Goal: Information Seeking & Learning: Learn about a topic

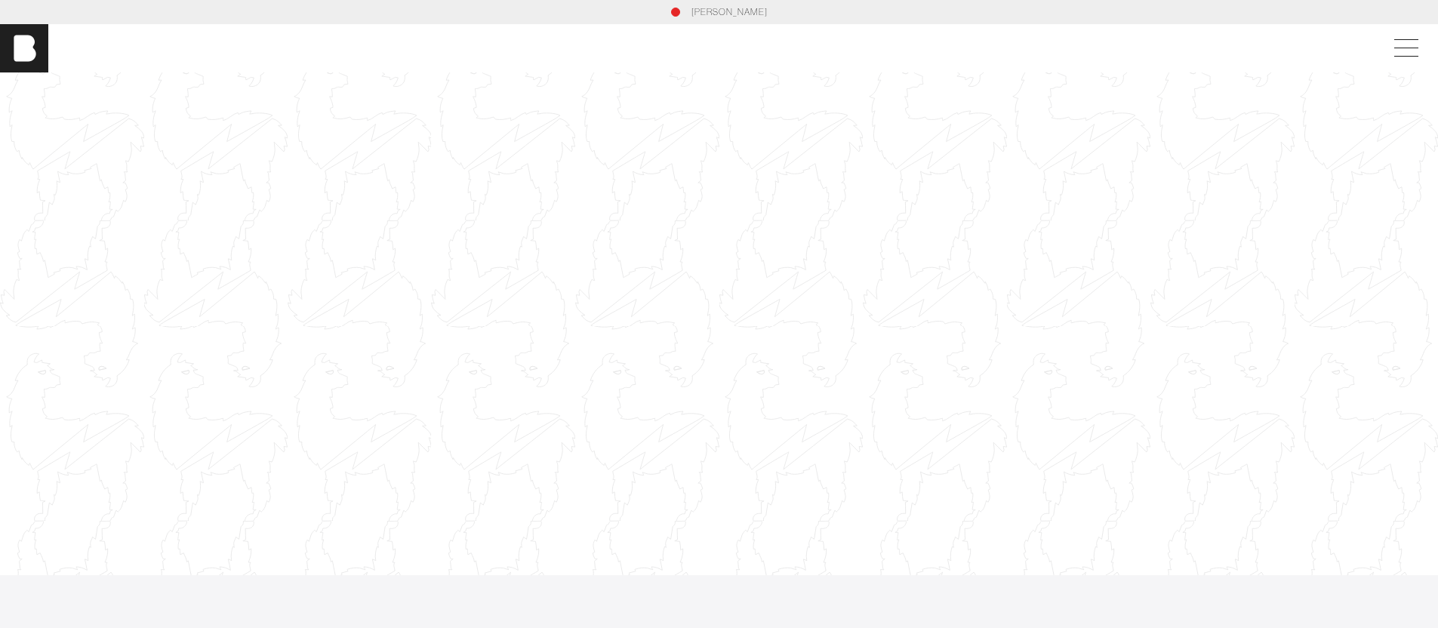
click at [735, 7] on link "[PERSON_NAME]" at bounding box center [729, 12] width 76 height 14
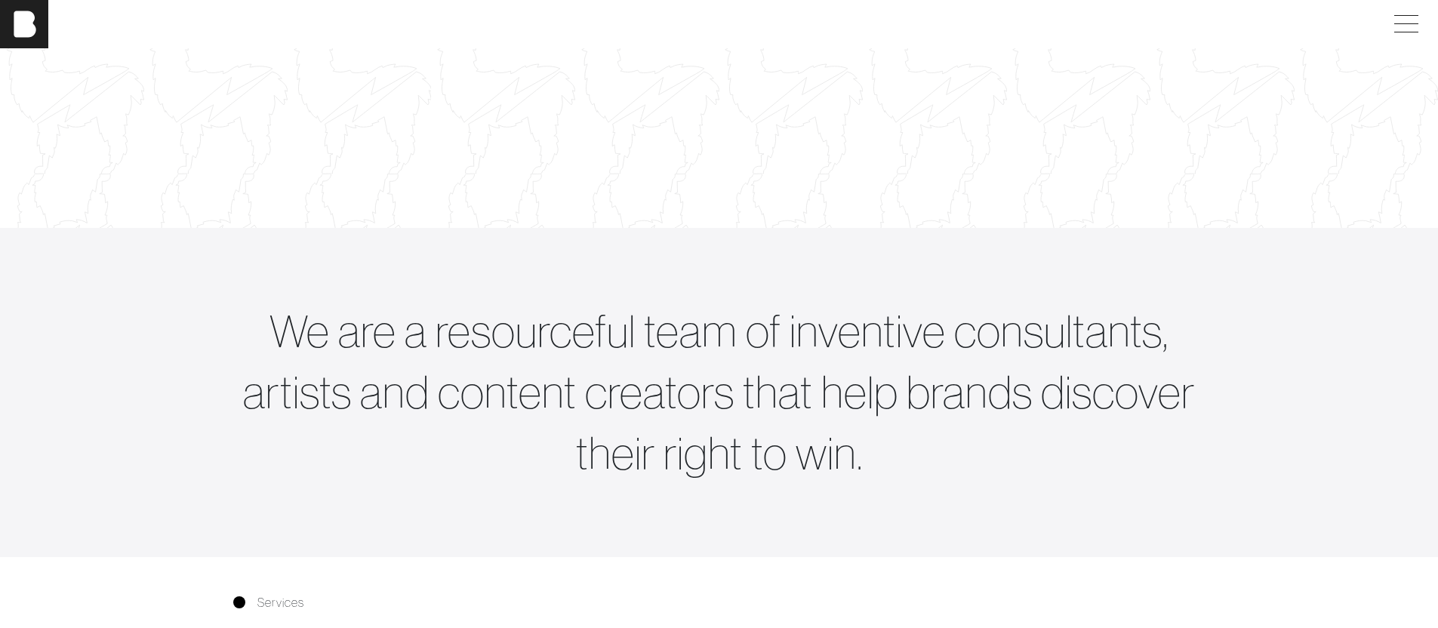
scroll to position [731, 0]
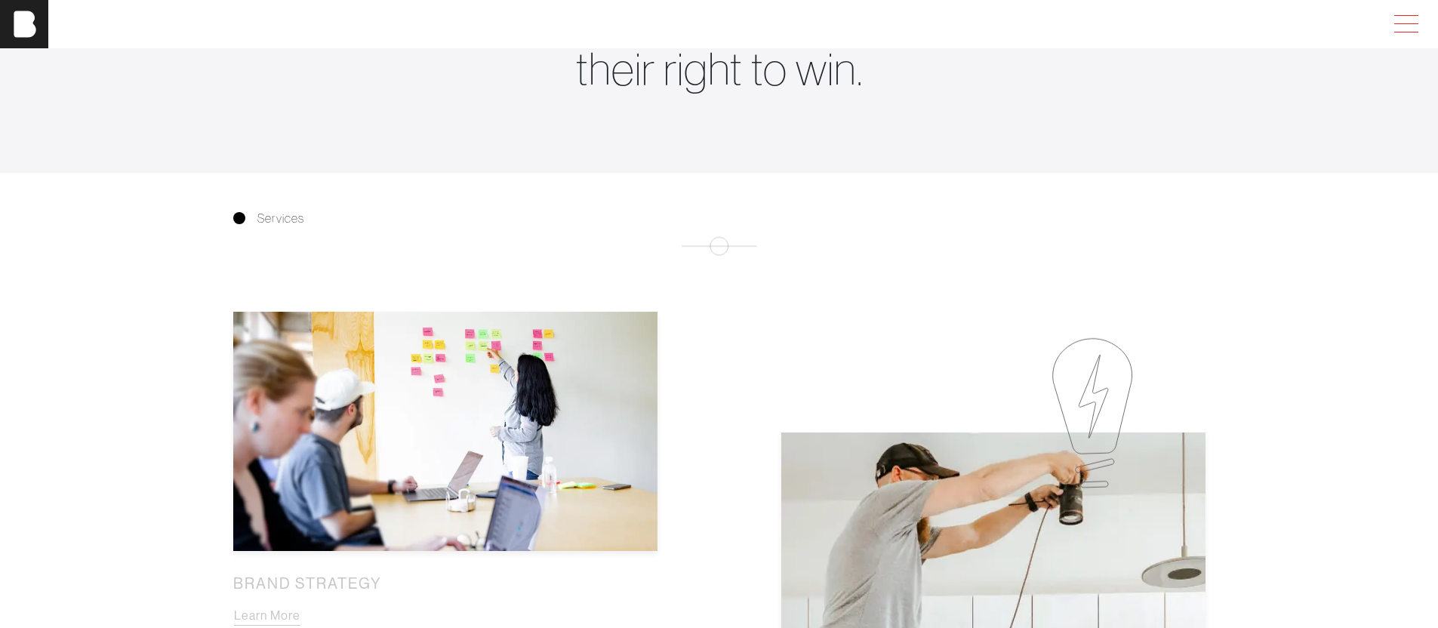
click at [1416, 25] on span at bounding box center [1403, 24] width 35 height 27
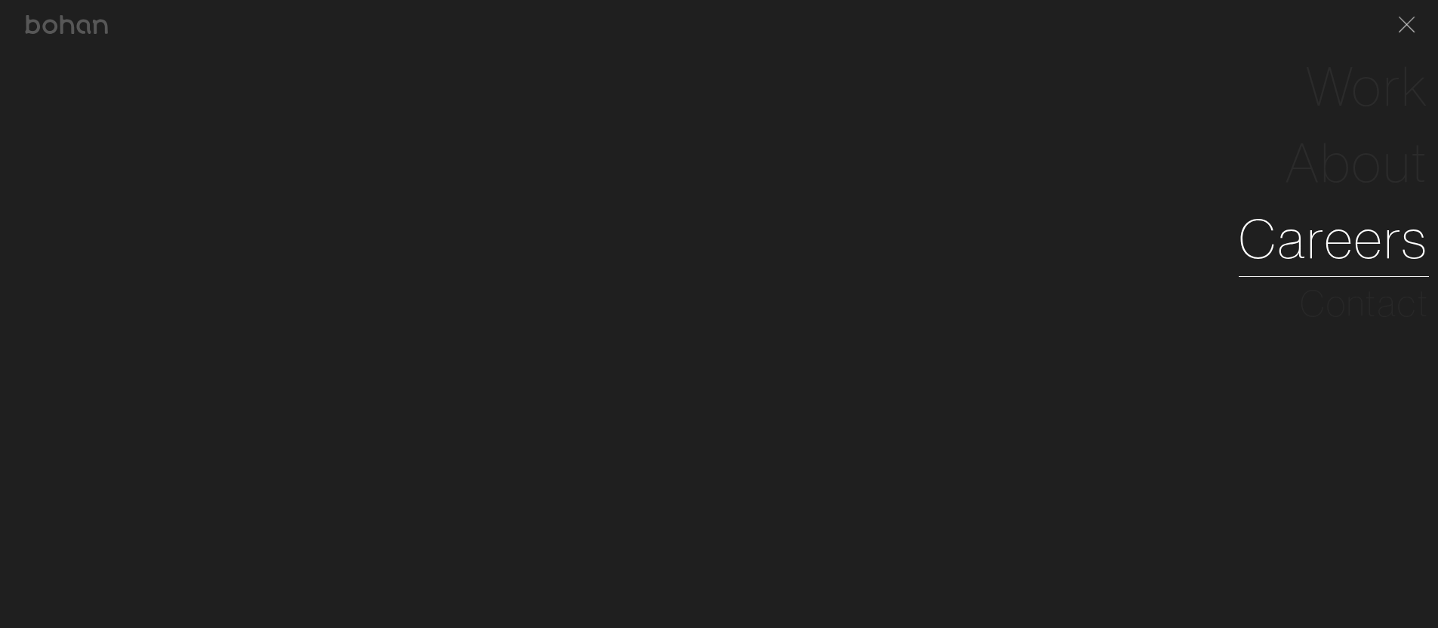
click at [1345, 237] on link "Careers" at bounding box center [1334, 239] width 190 height 76
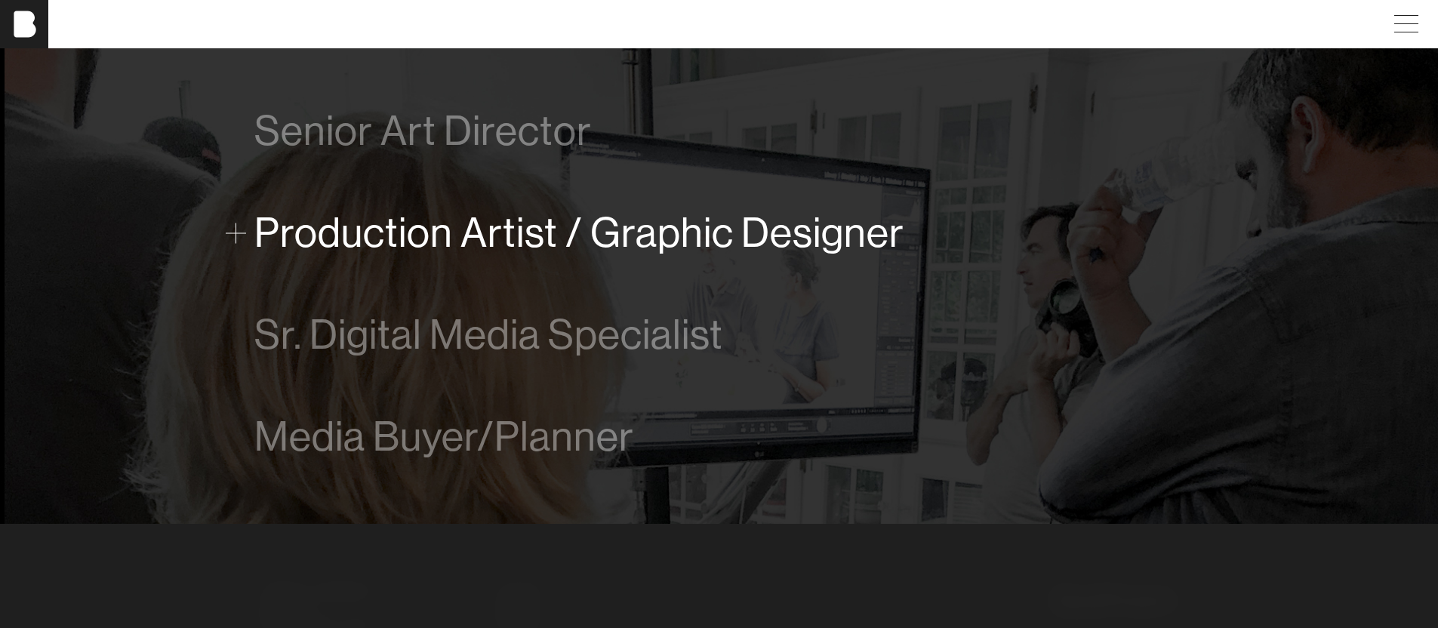
scroll to position [1119, 0]
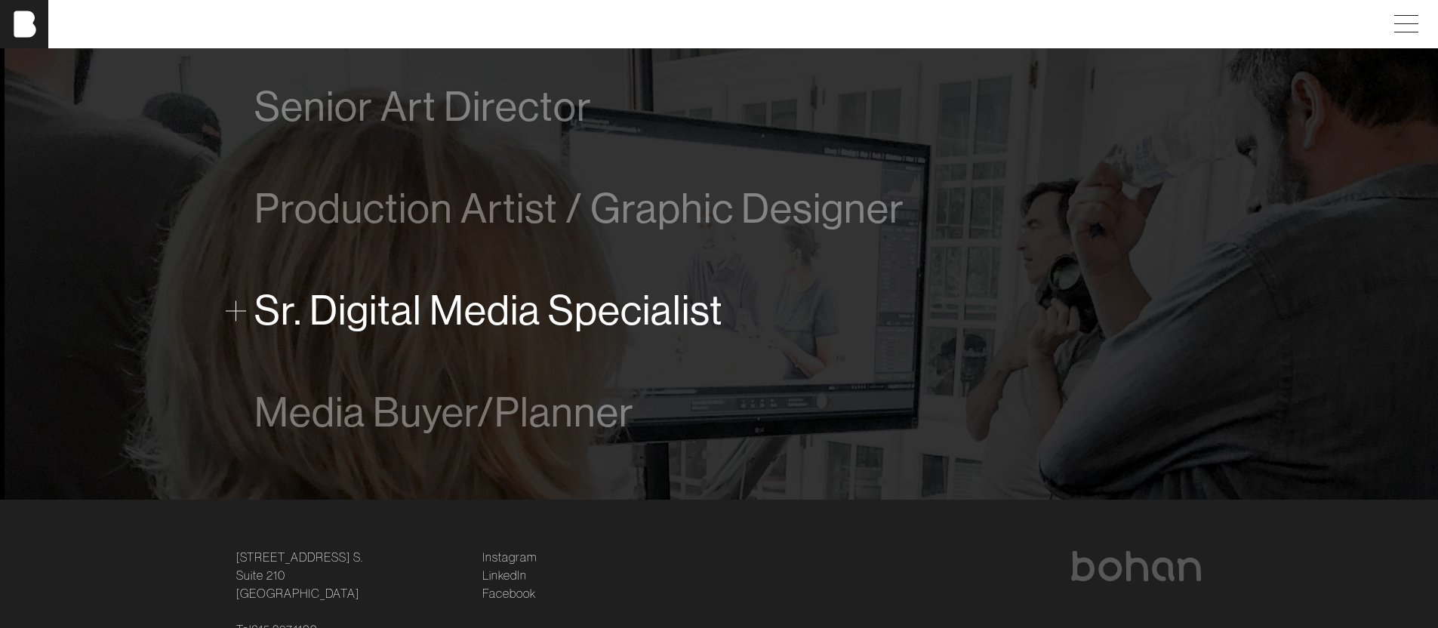
click at [515, 301] on span "Sr. Digital Media Specialist" at bounding box center [488, 311] width 469 height 46
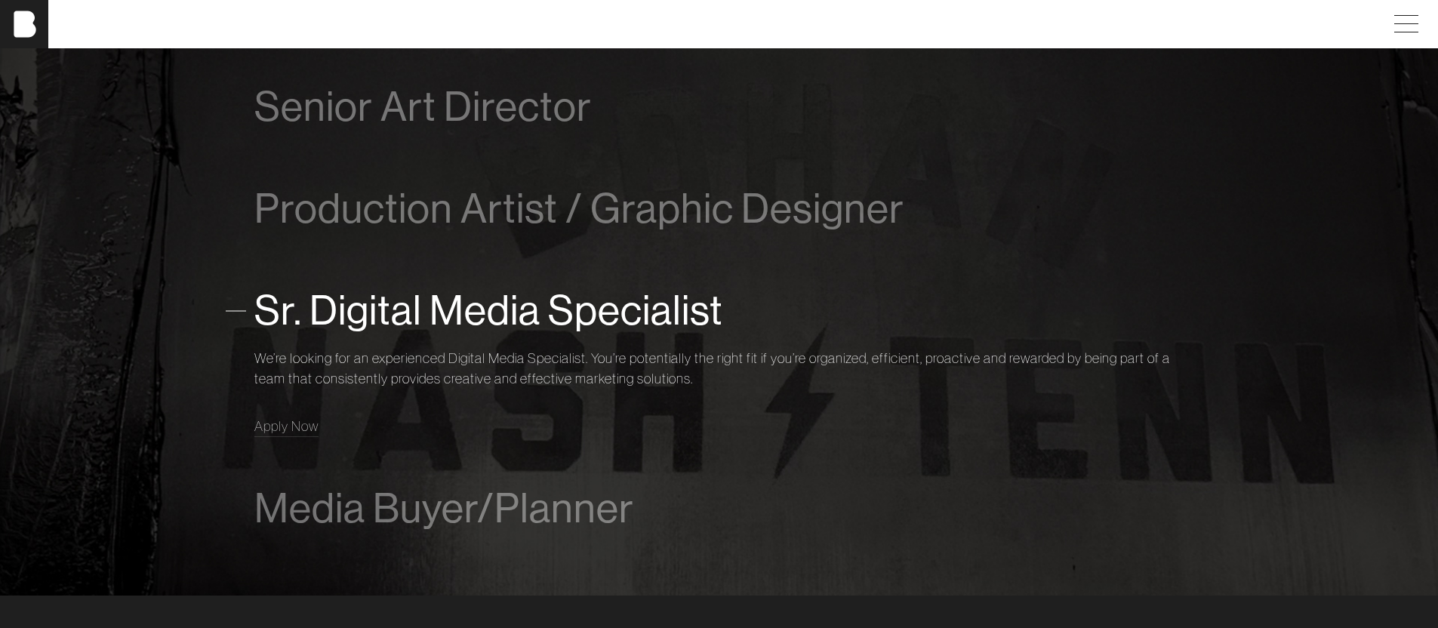
scroll to position [1236, 0]
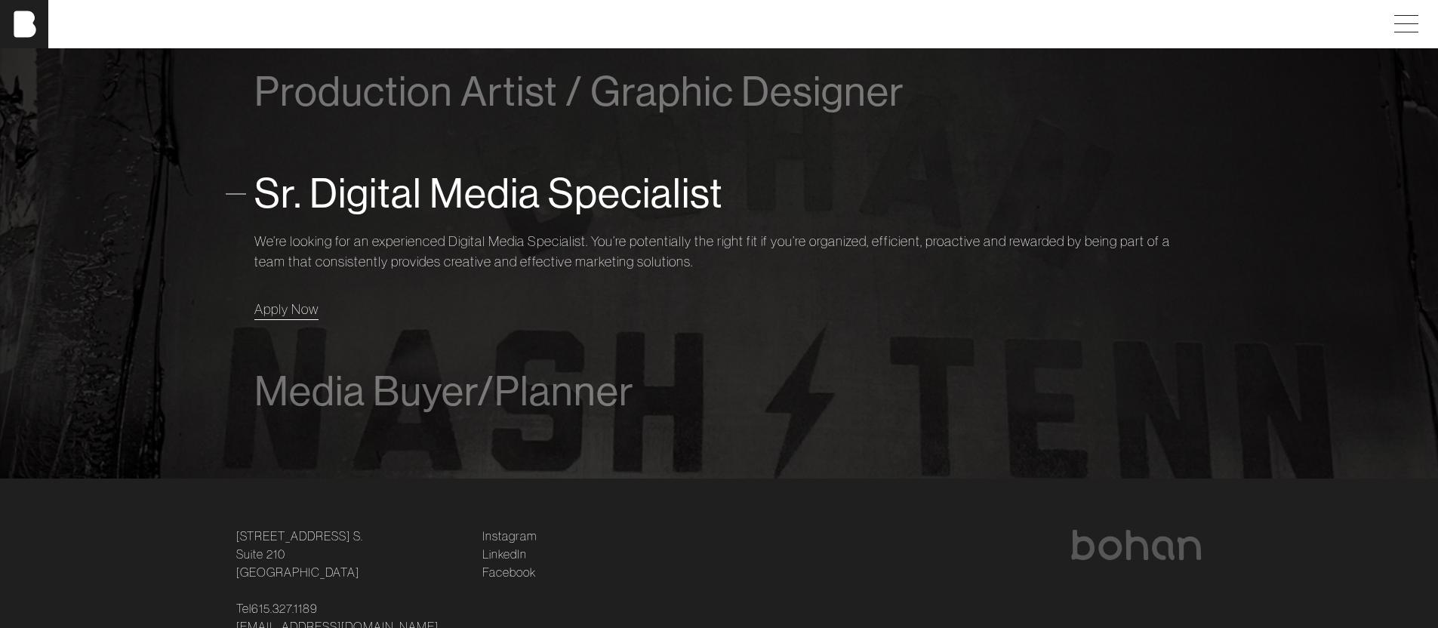
click at [297, 309] on span "Apply Now" at bounding box center [286, 308] width 64 height 17
click at [280, 309] on span "Apply Now" at bounding box center [286, 308] width 64 height 17
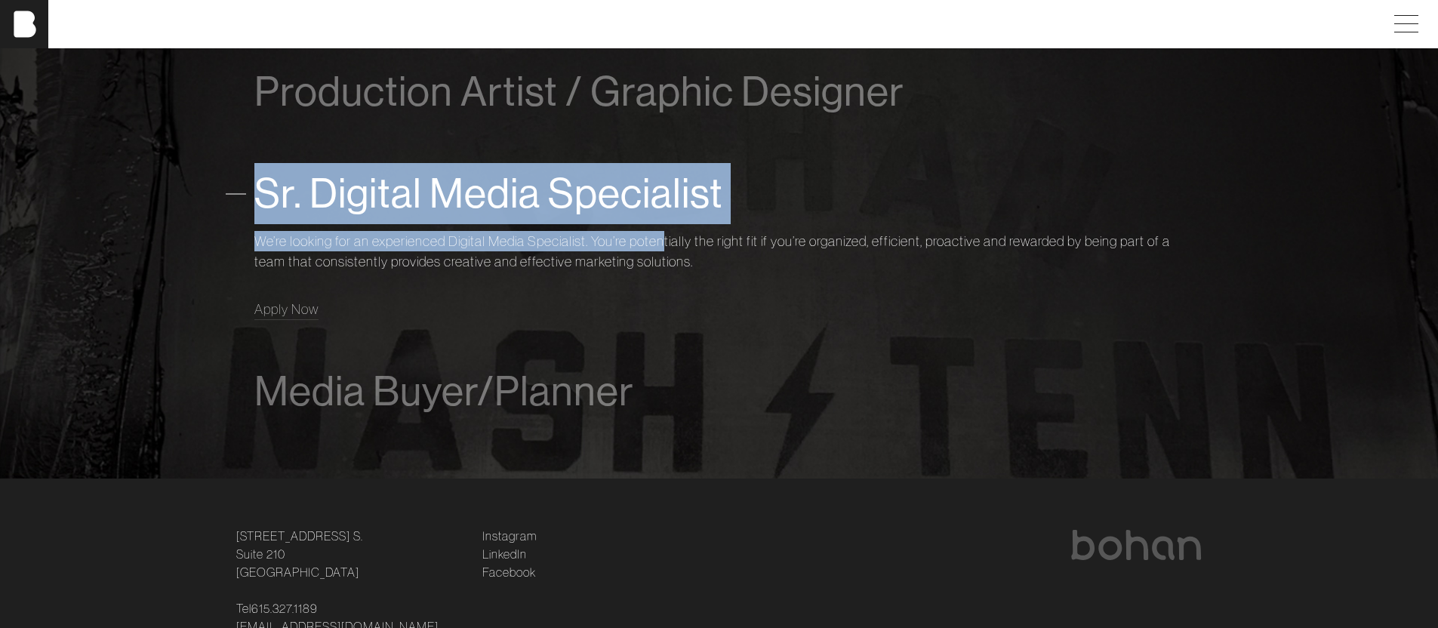
drag, startPoint x: 516, startPoint y: 225, endPoint x: 694, endPoint y: 263, distance: 182.1
click at [667, 242] on div "Sr. Digital Media Specialist We’re looking for an experienced Digital Media Spe…" at bounding box center [719, 242] width 930 height 198
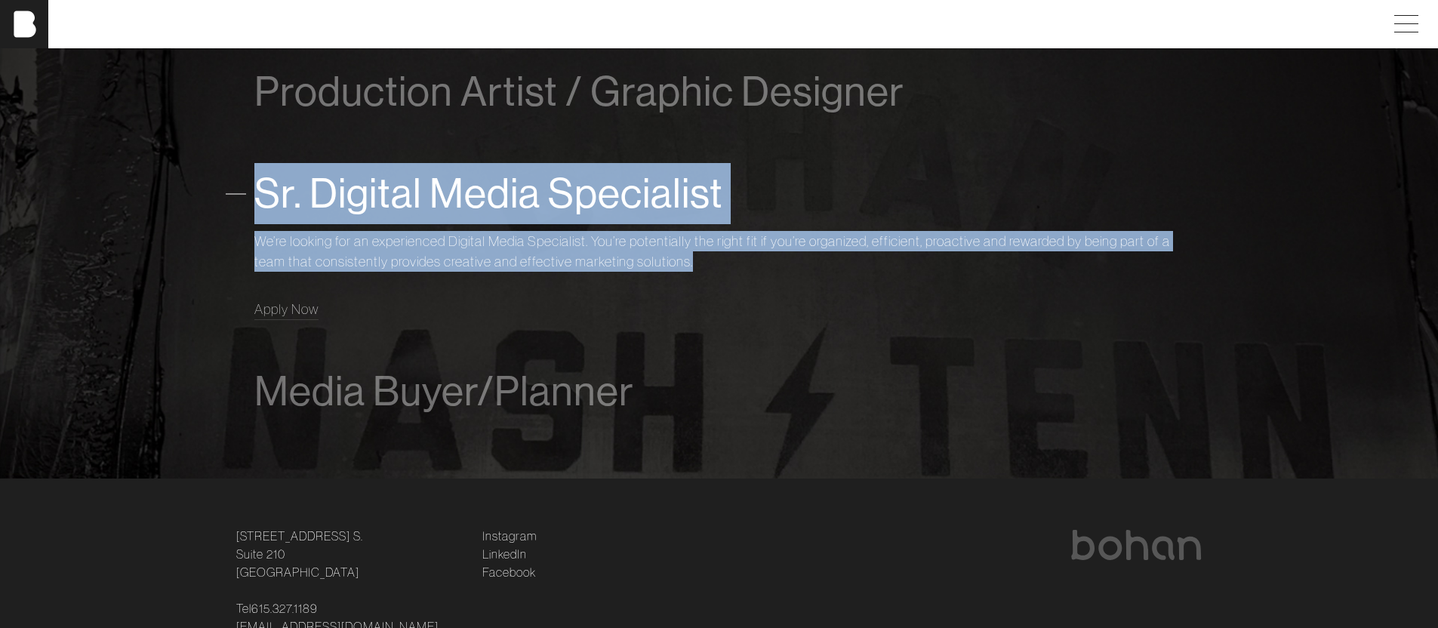
drag, startPoint x: 694, startPoint y: 263, endPoint x: 262, endPoint y: 191, distance: 437.8
click at [262, 191] on div "Sr. Digital Media Specialist We’re looking for an experienced Digital Media Spe…" at bounding box center [719, 242] width 930 height 198
copy div "Sr. Digital Media Specialist We’re looking for an experienced Digital Media Spe…"
click at [21, 21] on img at bounding box center [24, 24] width 48 height 48
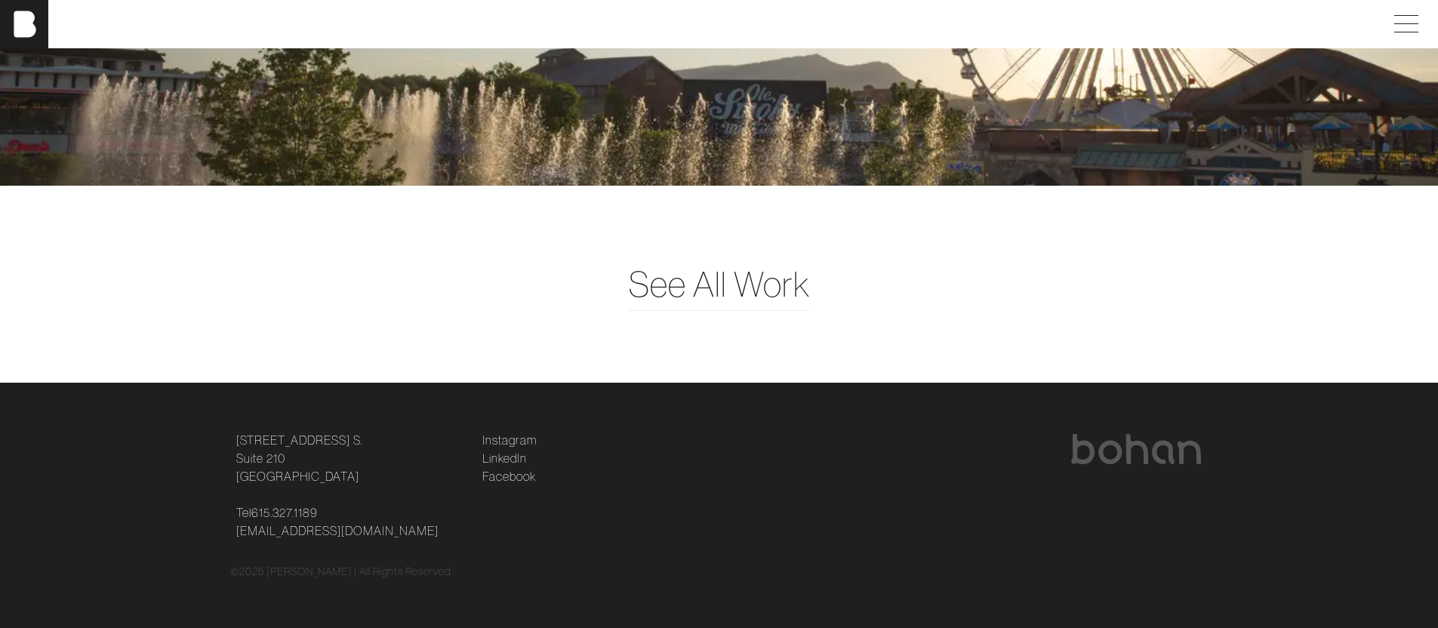
scroll to position [3872, 0]
click at [724, 300] on span "See All Work" at bounding box center [719, 284] width 181 height 52
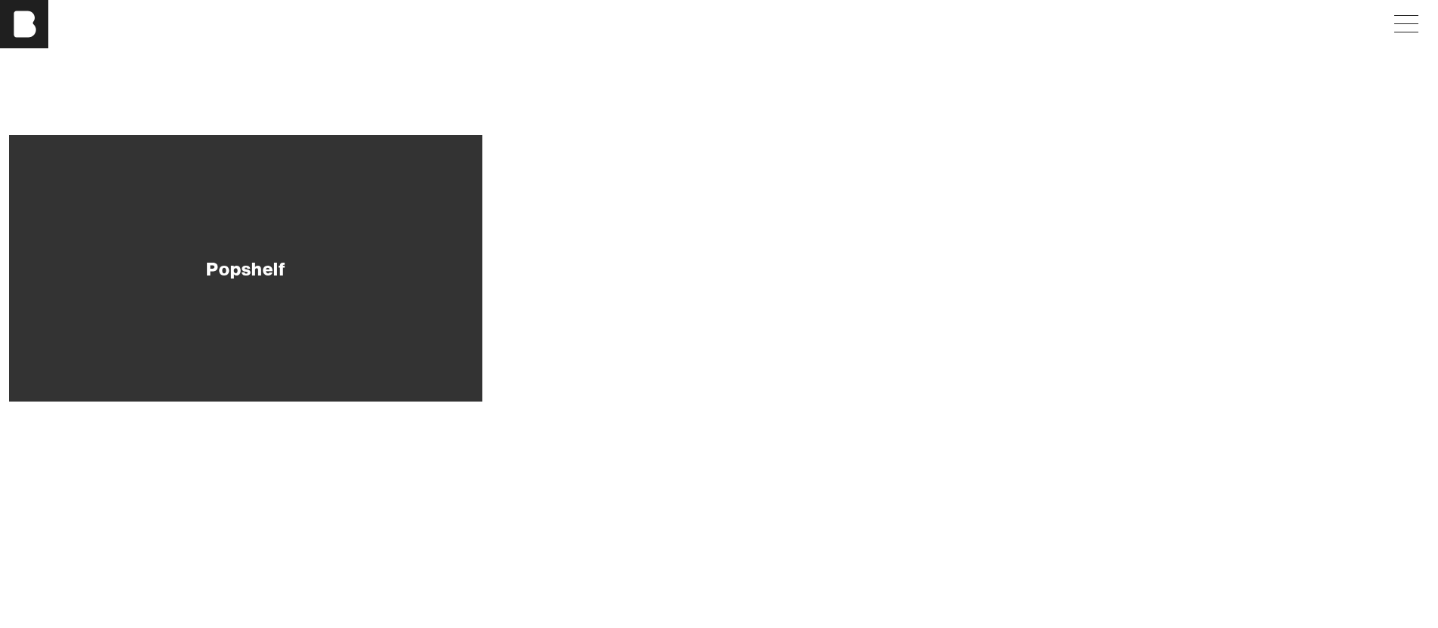
scroll to position [392, 0]
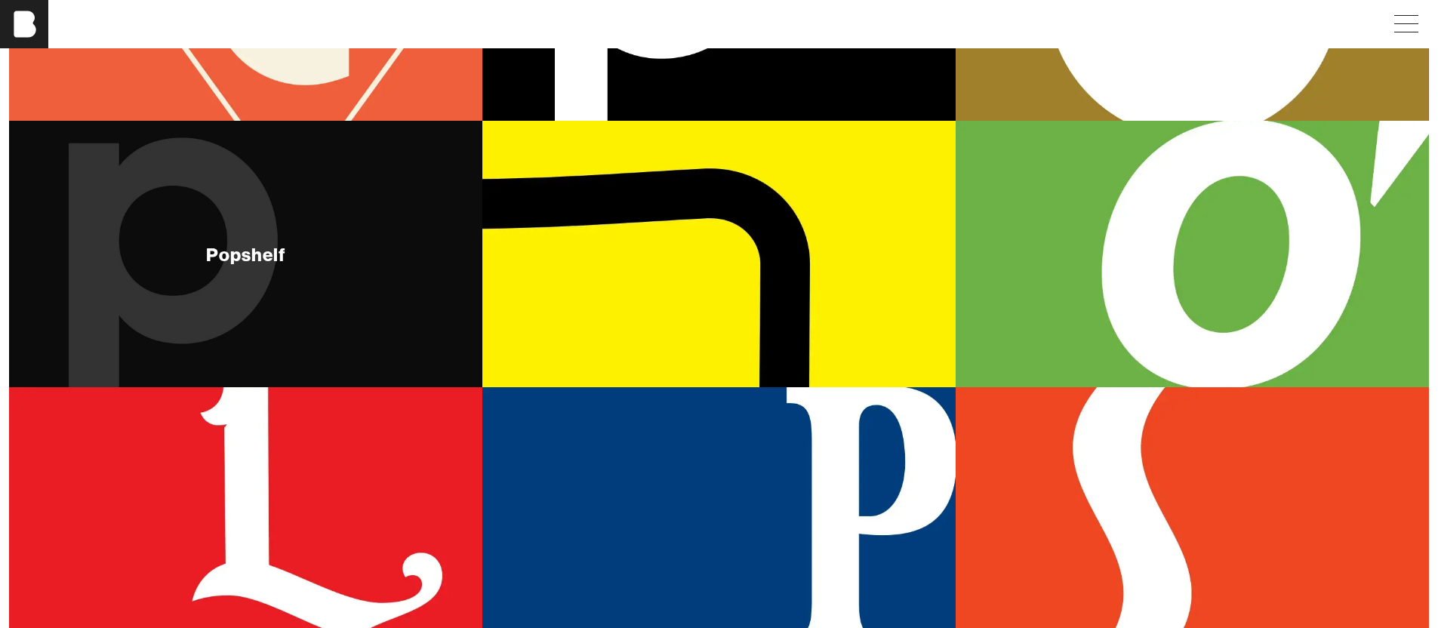
click at [259, 281] on div "Popshelf" at bounding box center [245, 254] width 473 height 266
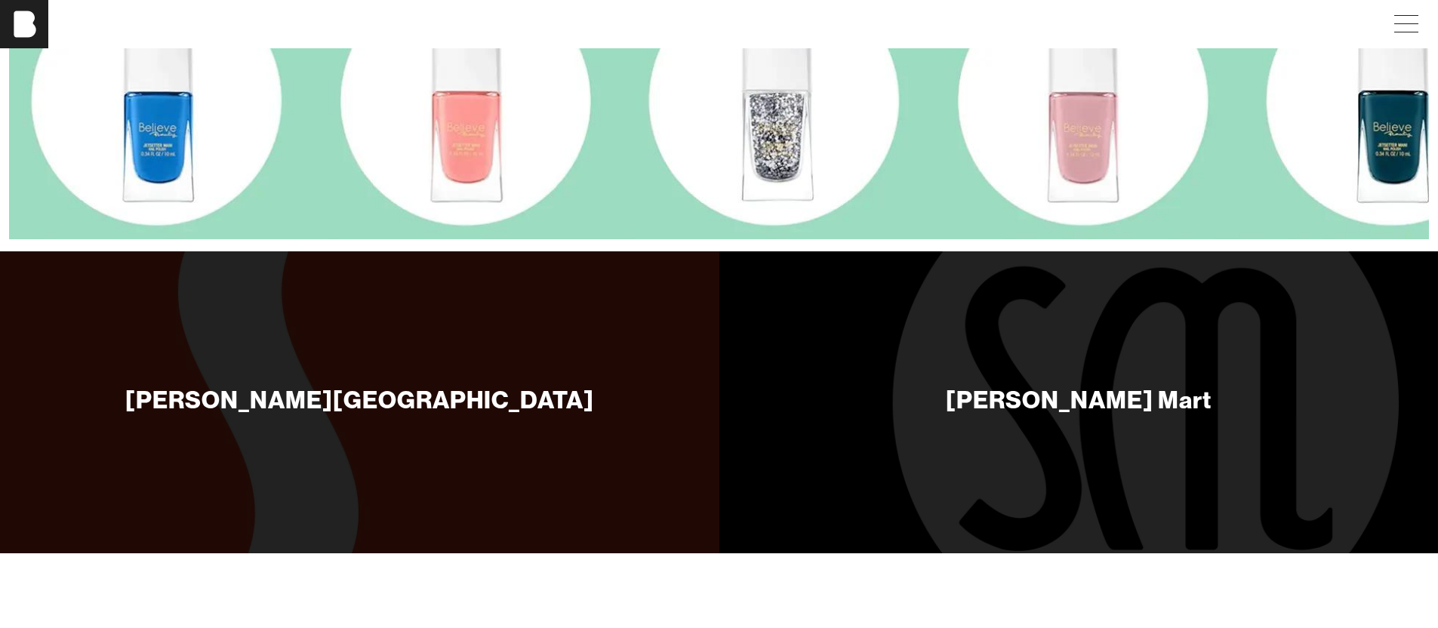
scroll to position [6330, 0]
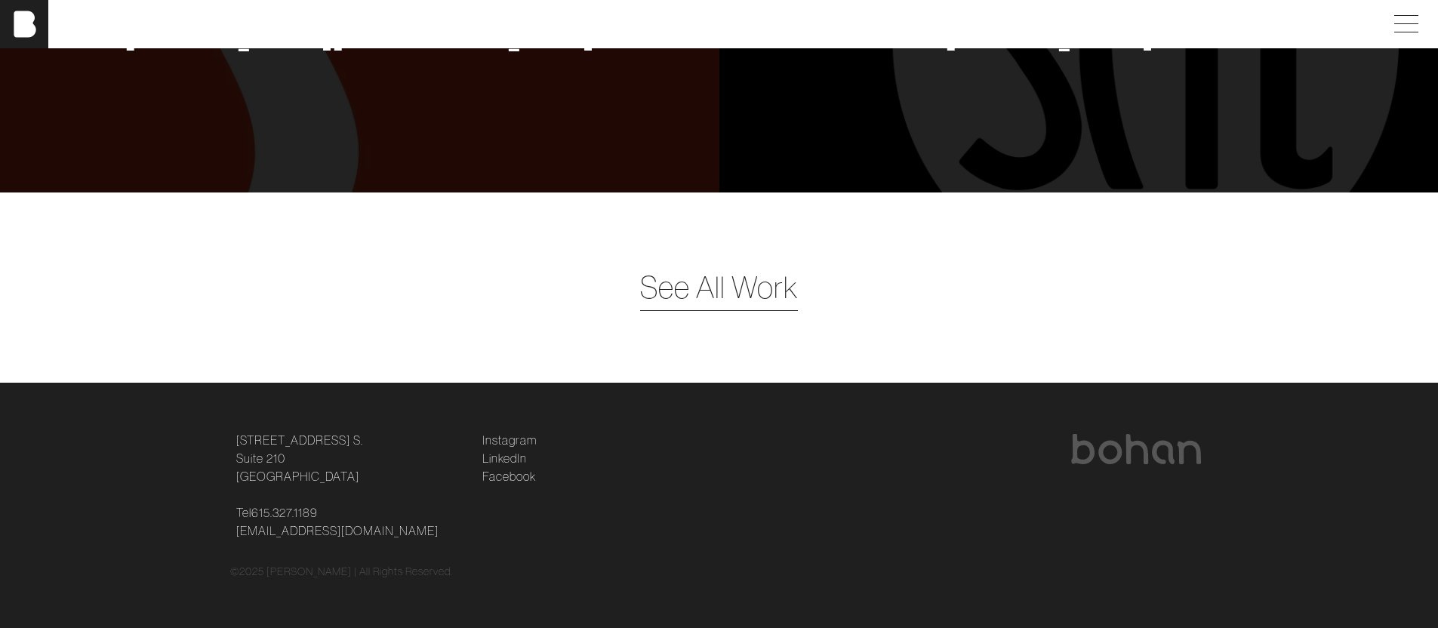
click at [701, 297] on span "See All Work" at bounding box center [719, 287] width 158 height 45
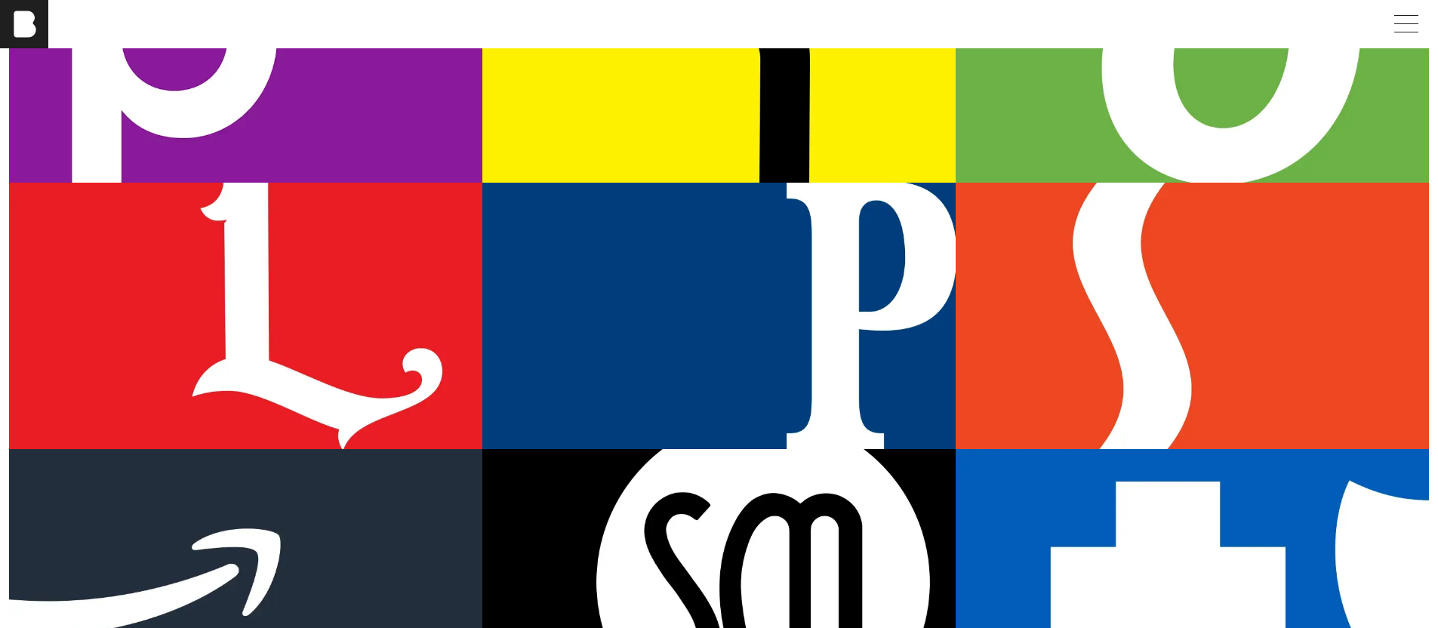
scroll to position [605, 0]
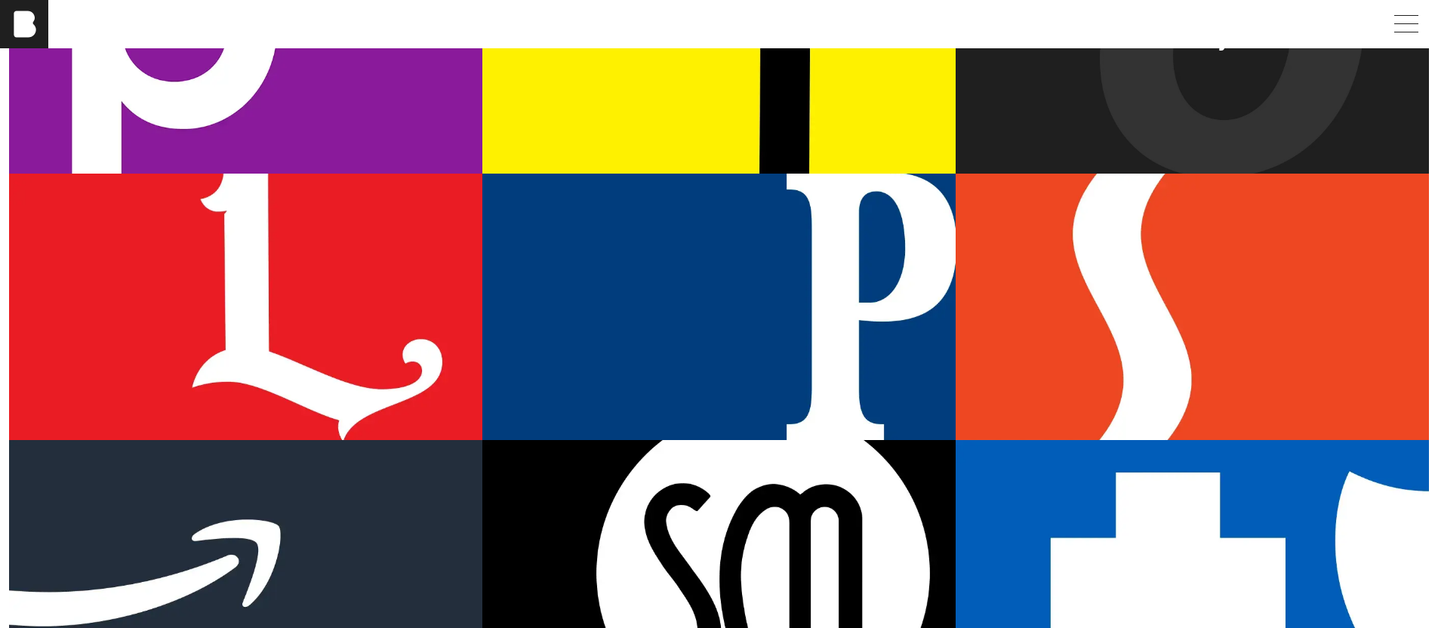
click at [1061, 117] on div "O’Charley’s" at bounding box center [1192, 40] width 473 height 266
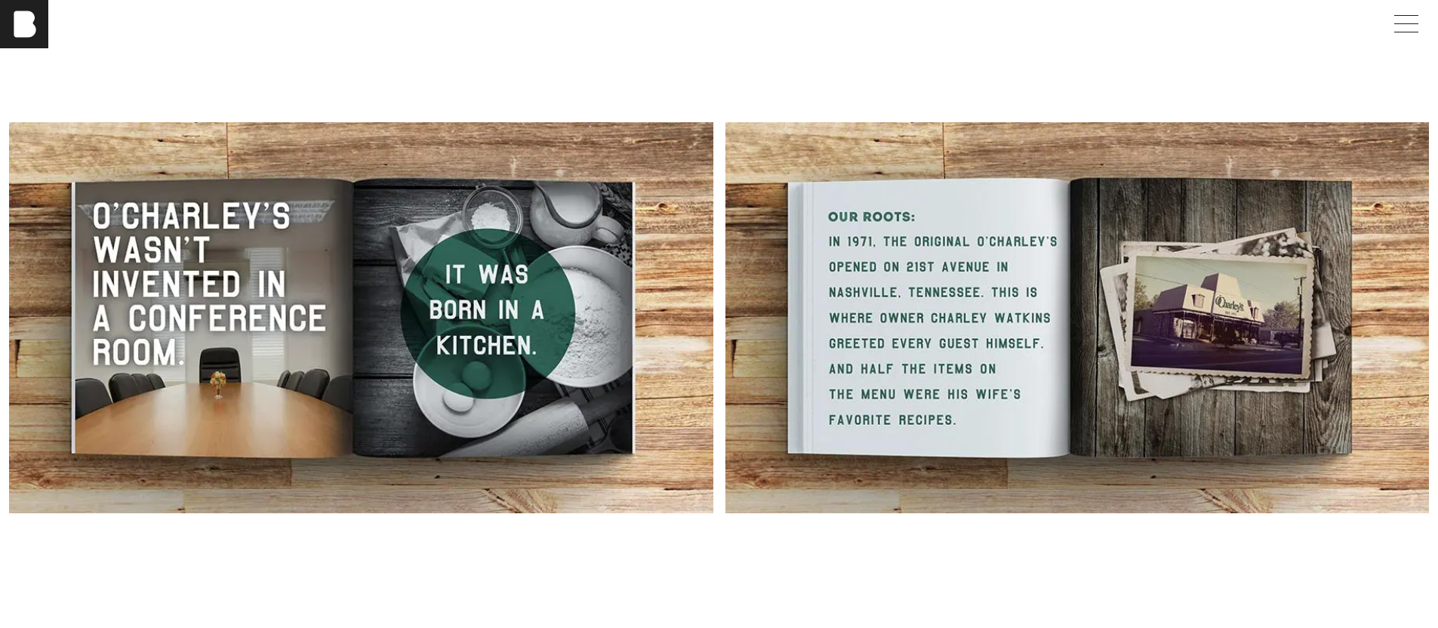
scroll to position [2597, 0]
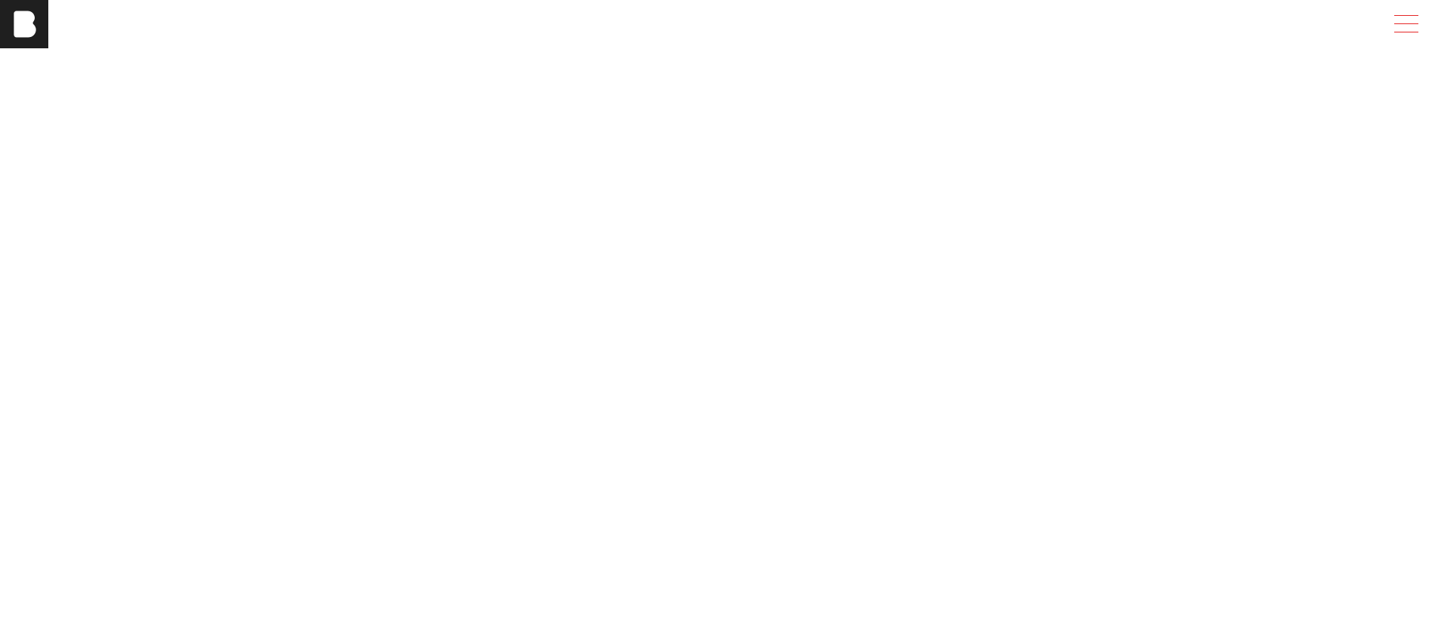
click at [1421, 35] on span at bounding box center [1403, 24] width 35 height 27
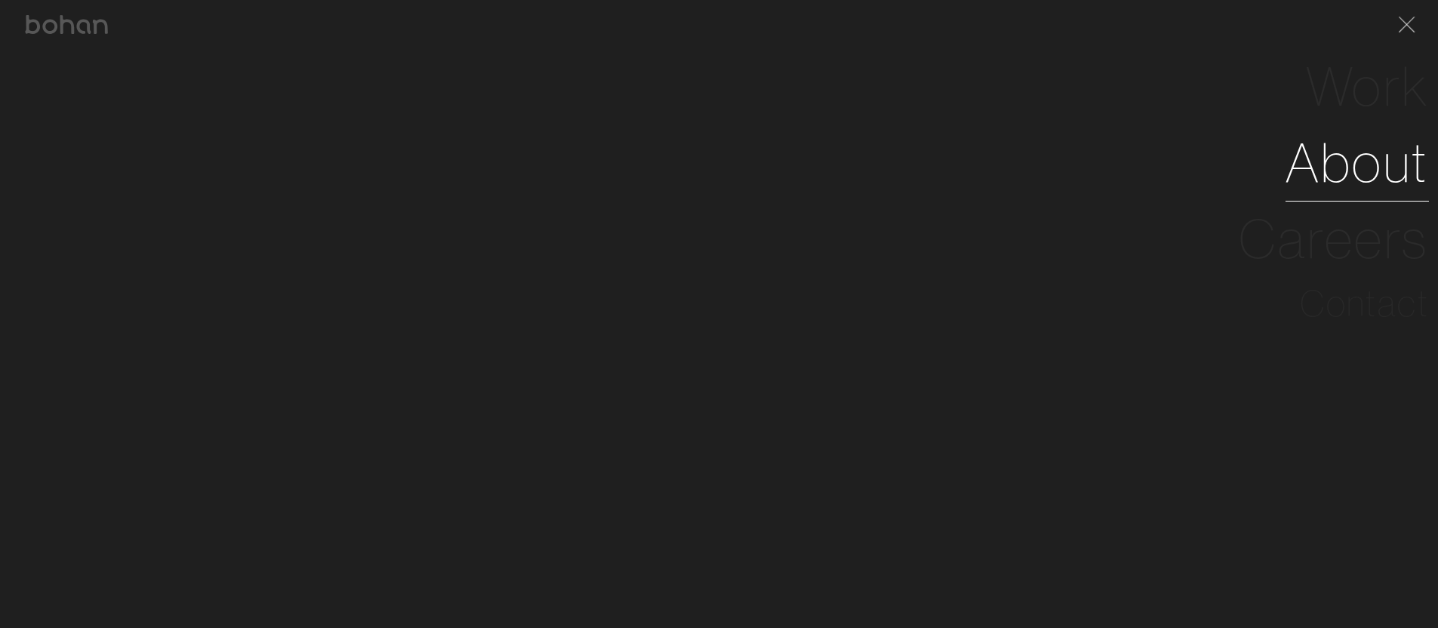
click at [1347, 166] on link "About" at bounding box center [1356, 163] width 143 height 76
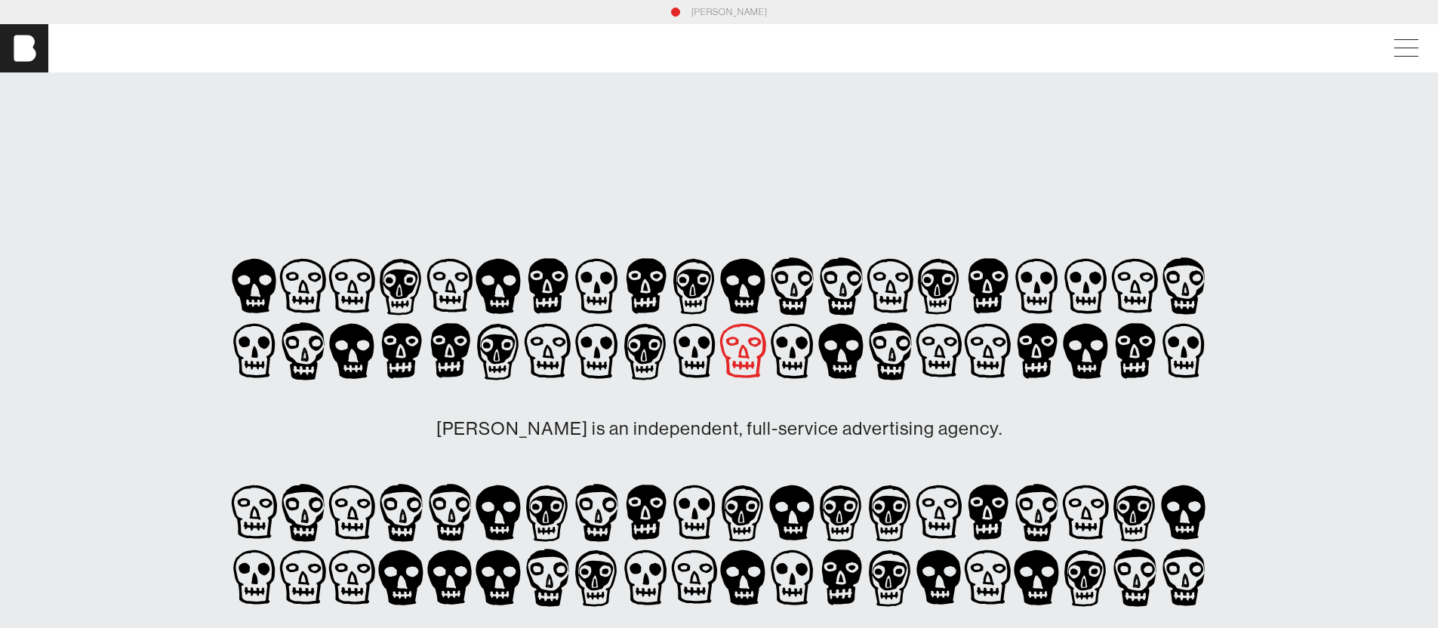
click at [572, 365] on icon at bounding box center [547, 351] width 49 height 65
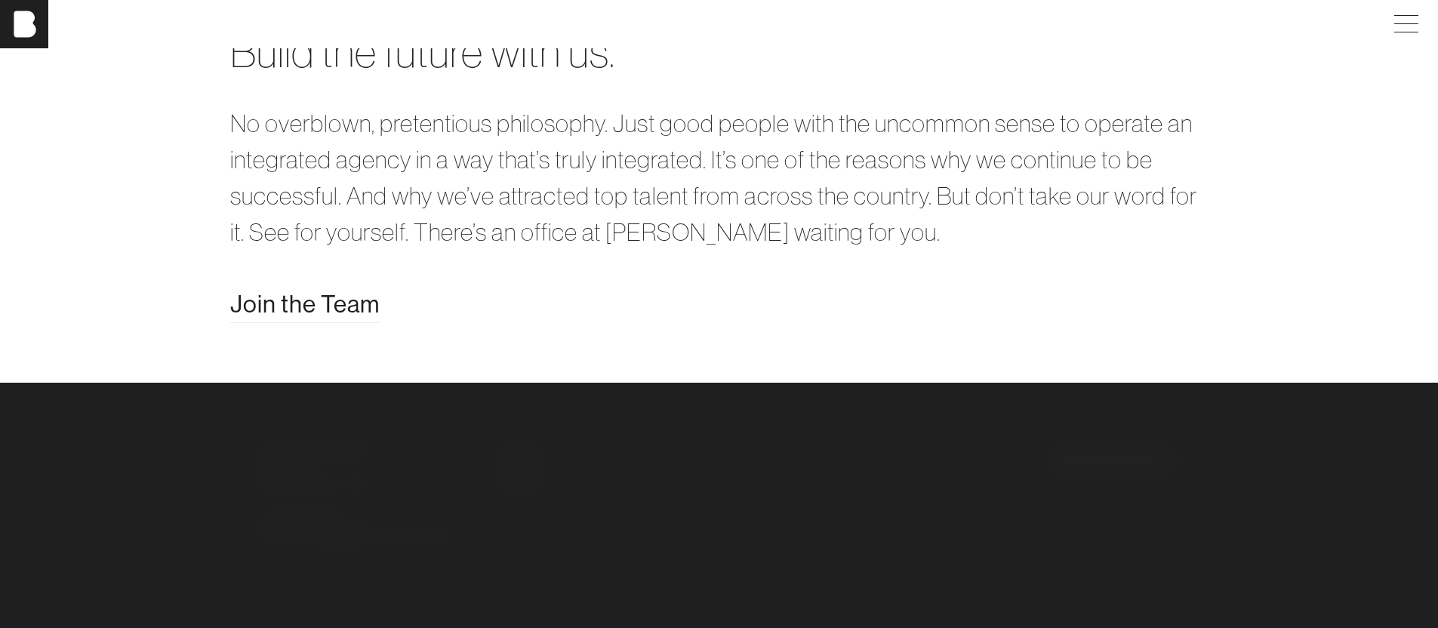
scroll to position [3265, 0]
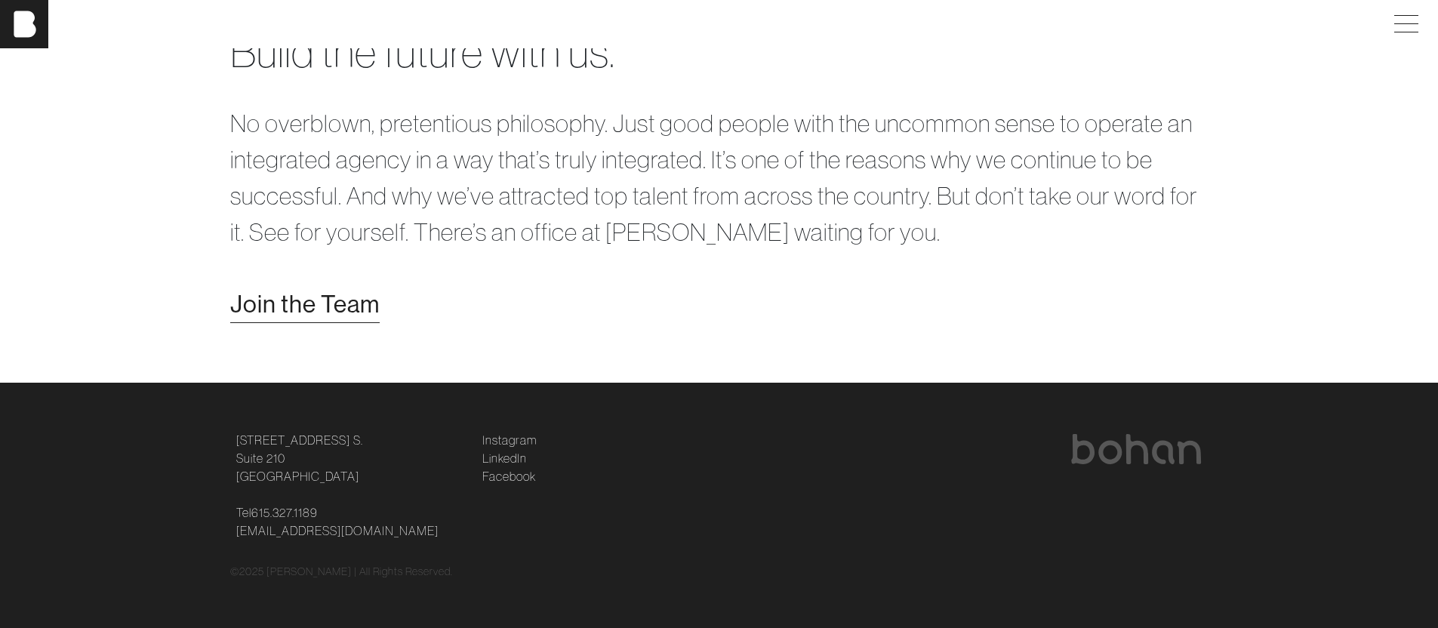
click at [285, 308] on span "Join the Team" at bounding box center [304, 304] width 149 height 36
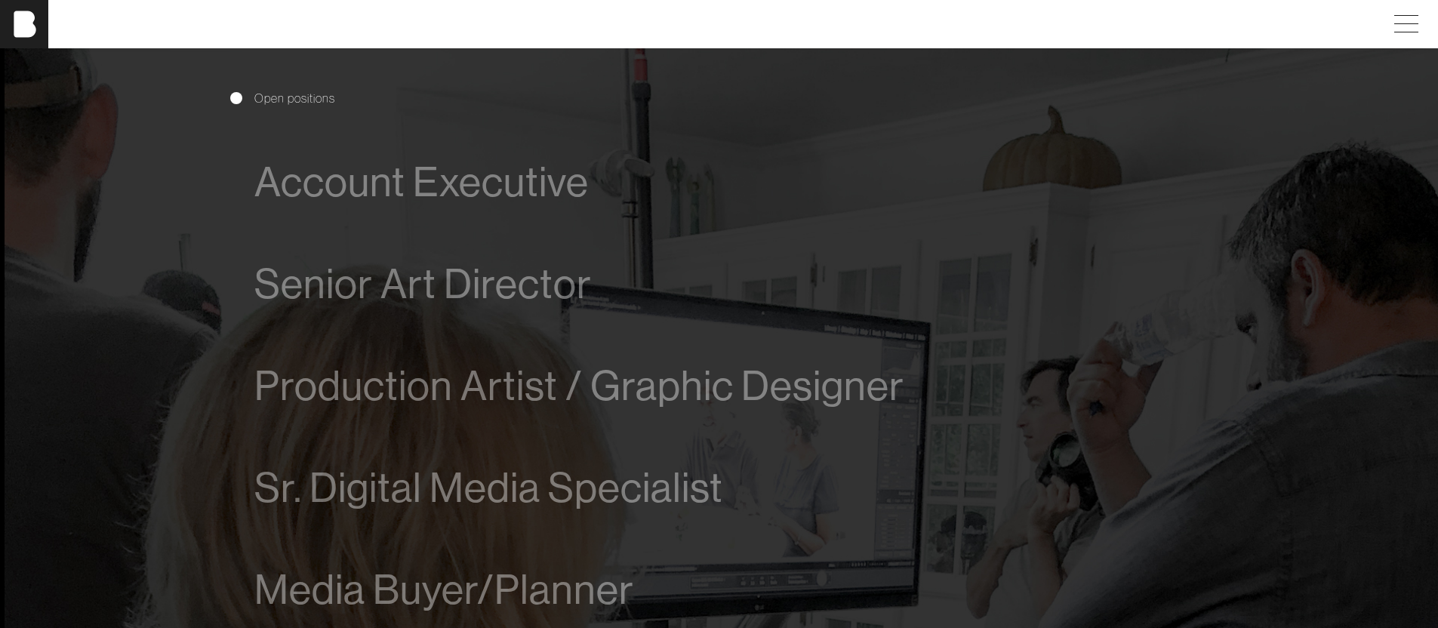
scroll to position [1236, 0]
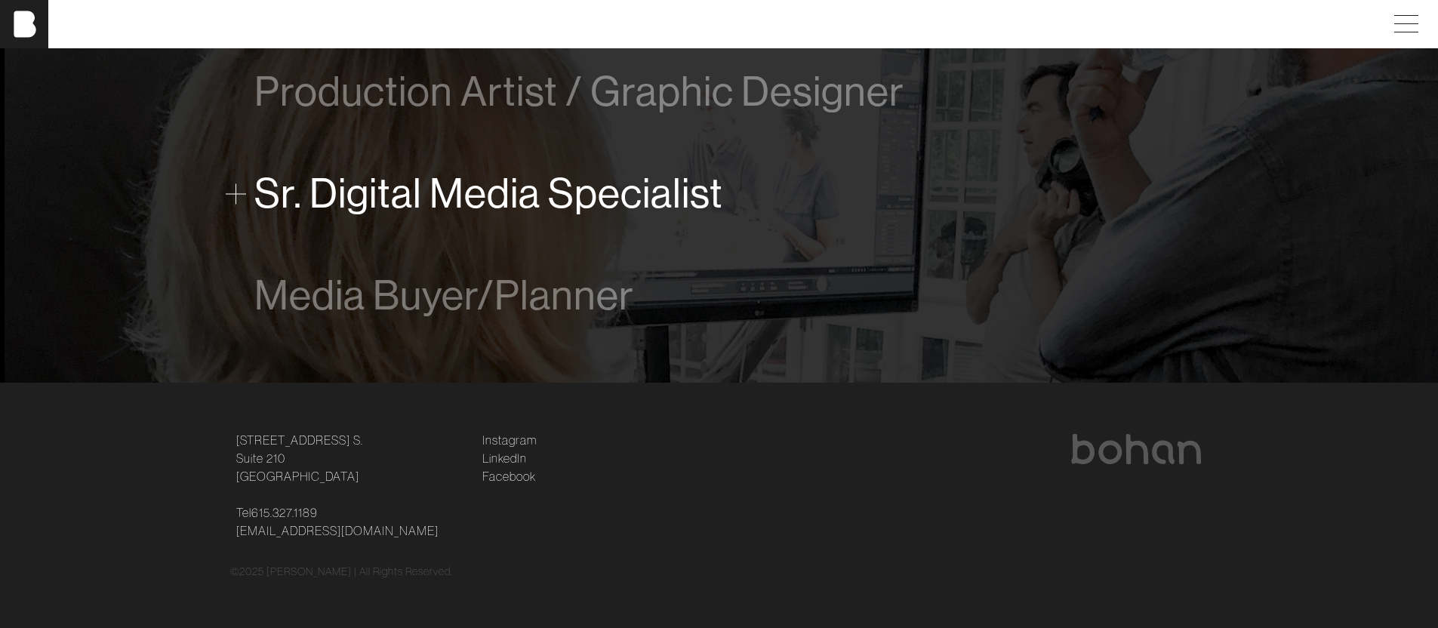
click at [503, 199] on span "Sr. Digital Media Specialist" at bounding box center [488, 194] width 469 height 46
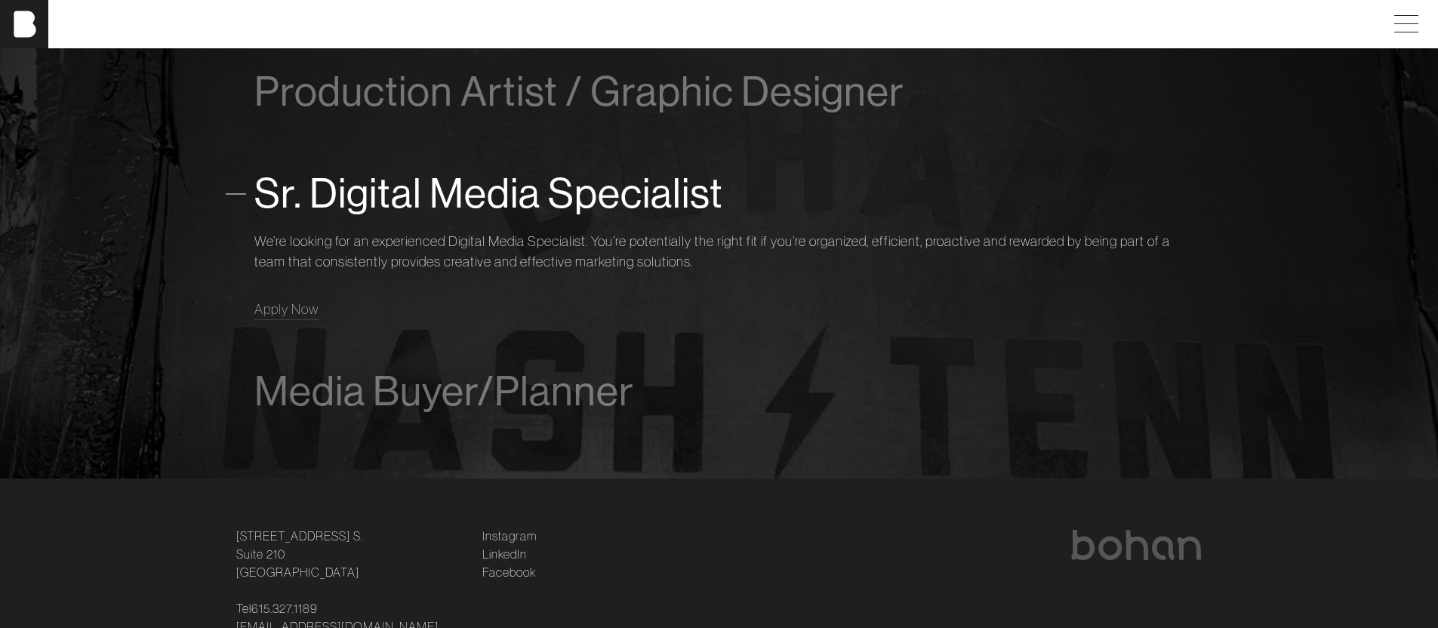
click at [516, 187] on span "Sr. Digital Media Specialist" at bounding box center [488, 194] width 469 height 46
